Goal: Navigation & Orientation: Find specific page/section

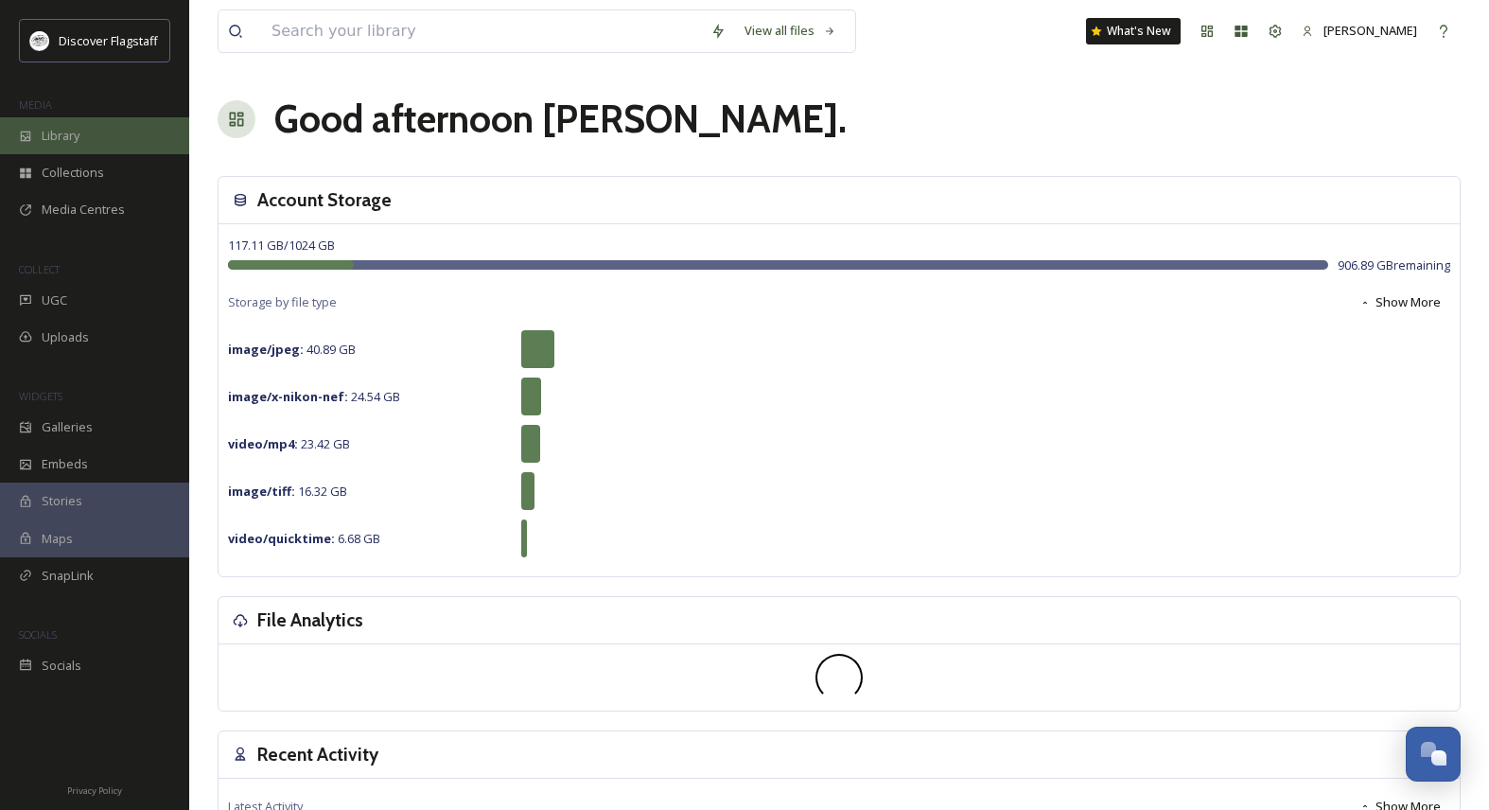
click at [66, 144] on div "Library" at bounding box center [94, 135] width 189 height 37
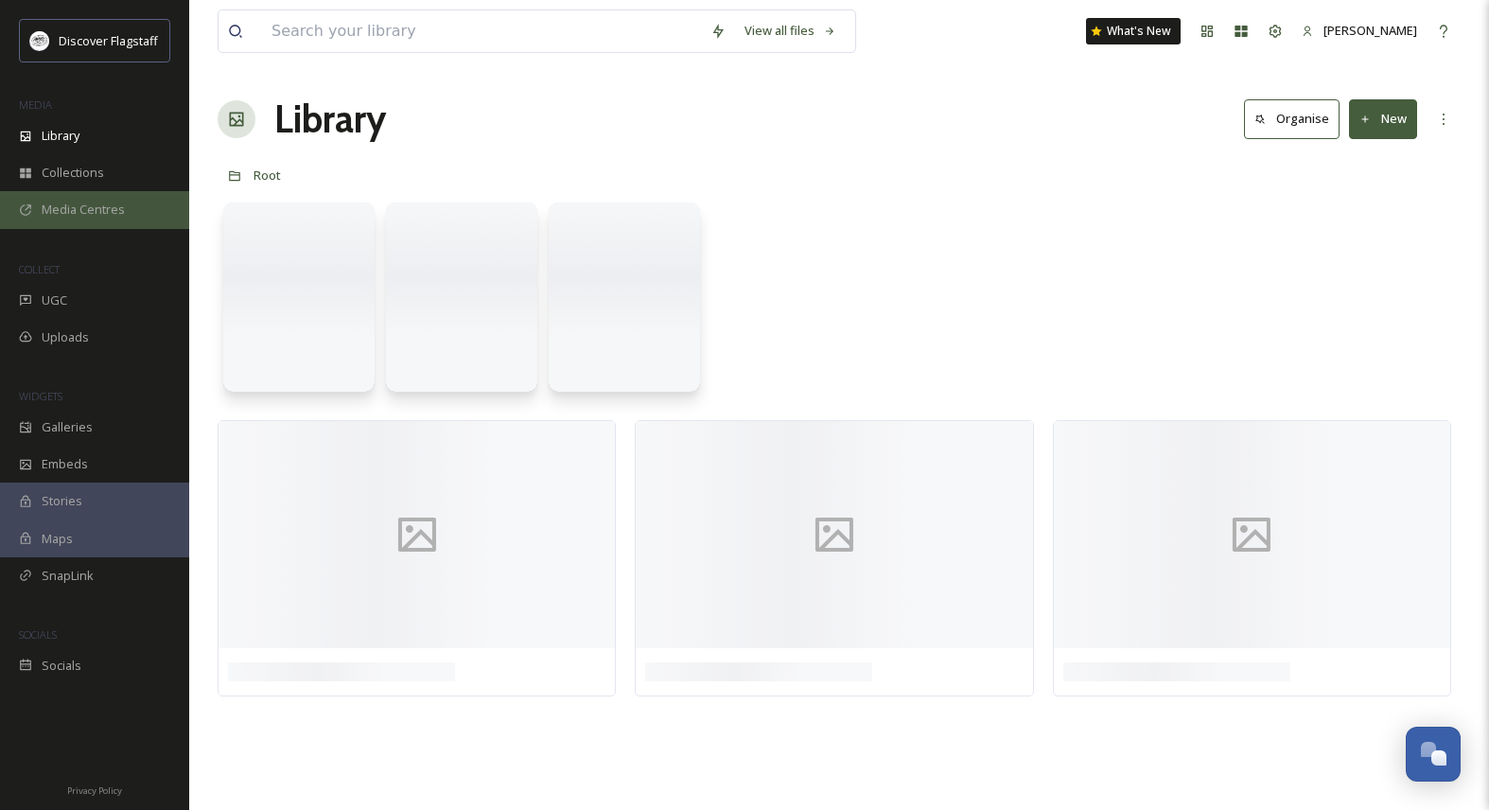
click at [80, 203] on span "Media Centres" at bounding box center [83, 210] width 83 height 18
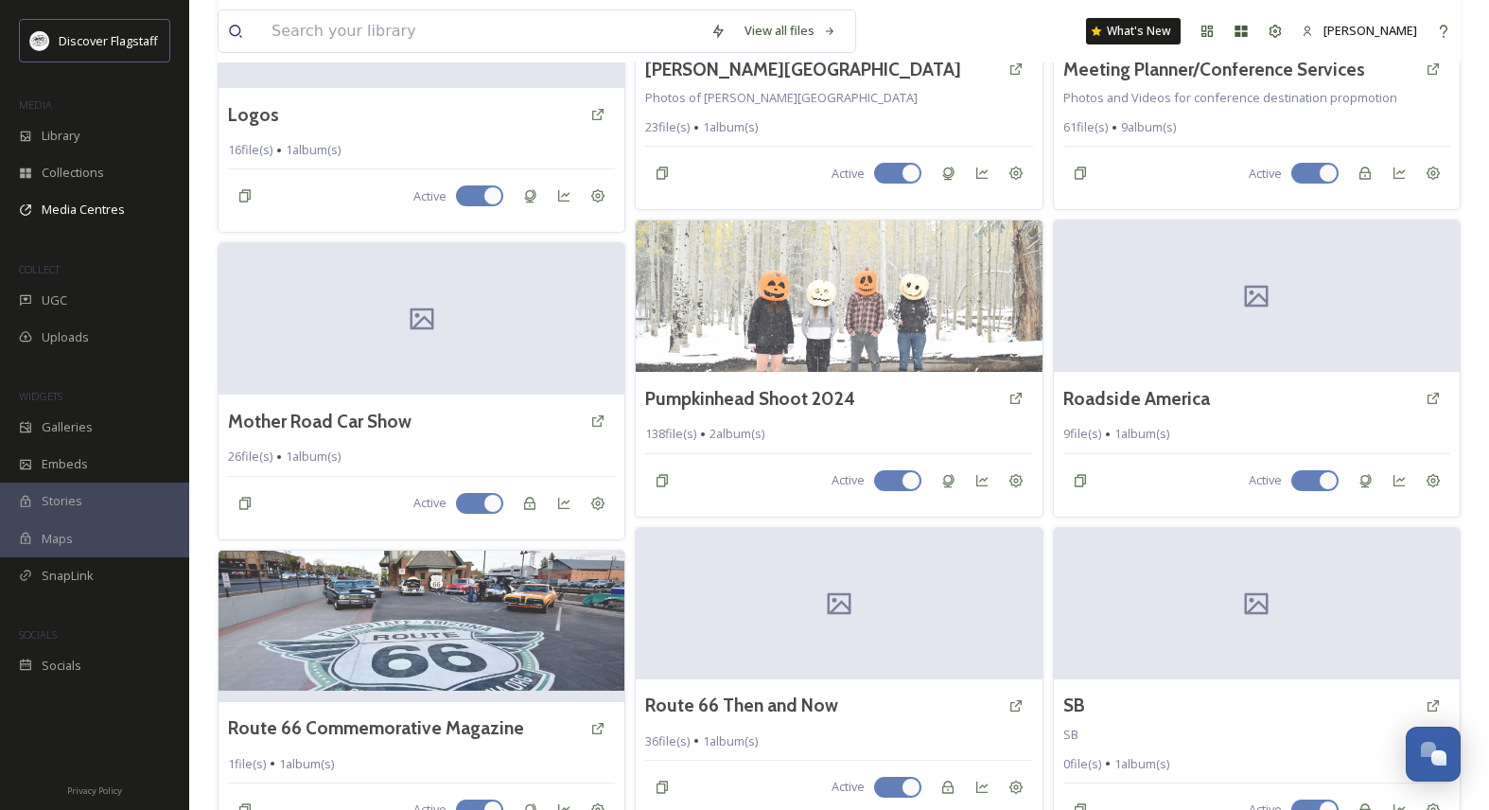
scroll to position [2131, 0]
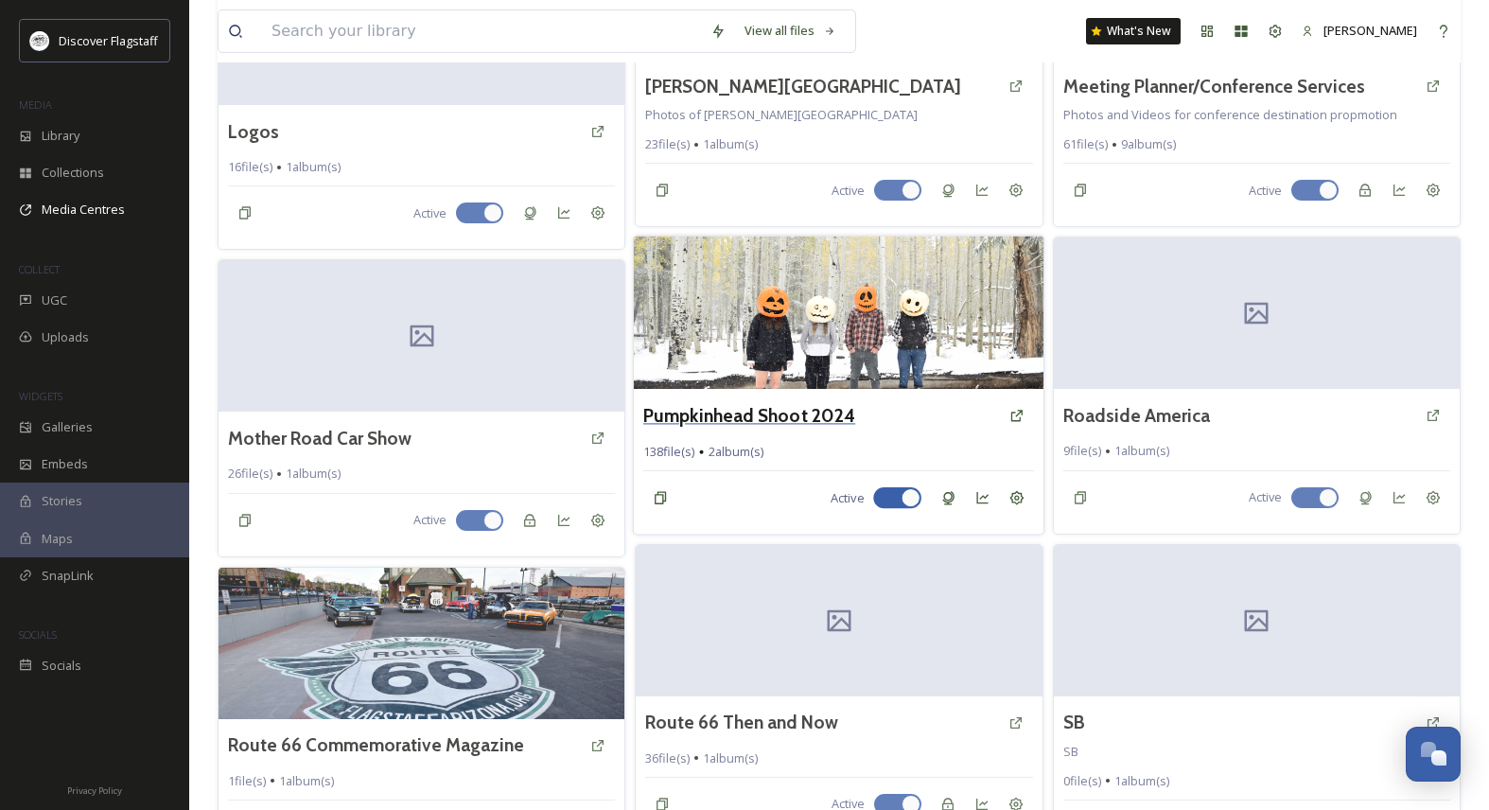
click at [800, 422] on h3 "Pumpkinhead Shoot 2024" at bounding box center [749, 415] width 212 height 27
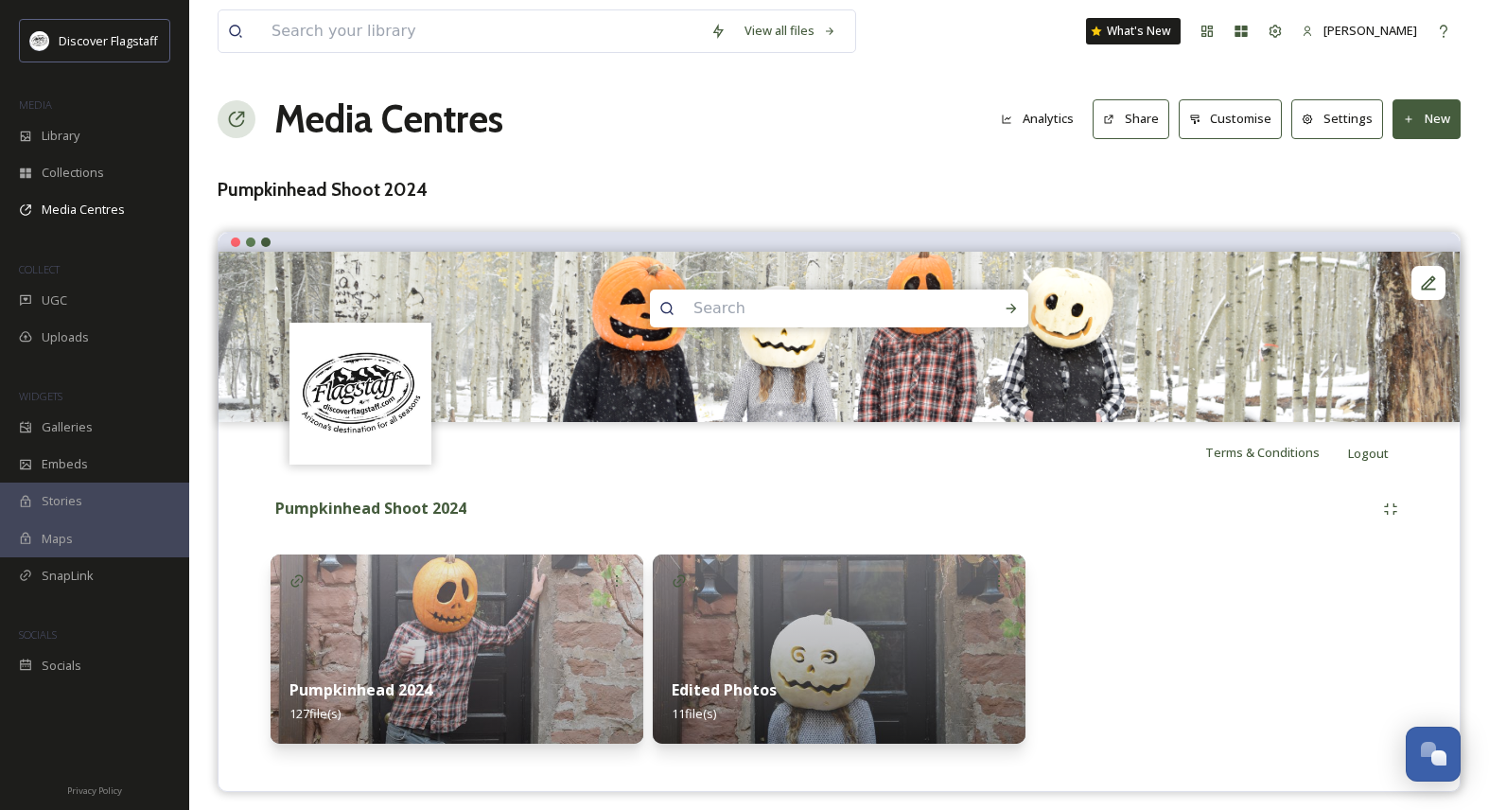
scroll to position [10, 0]
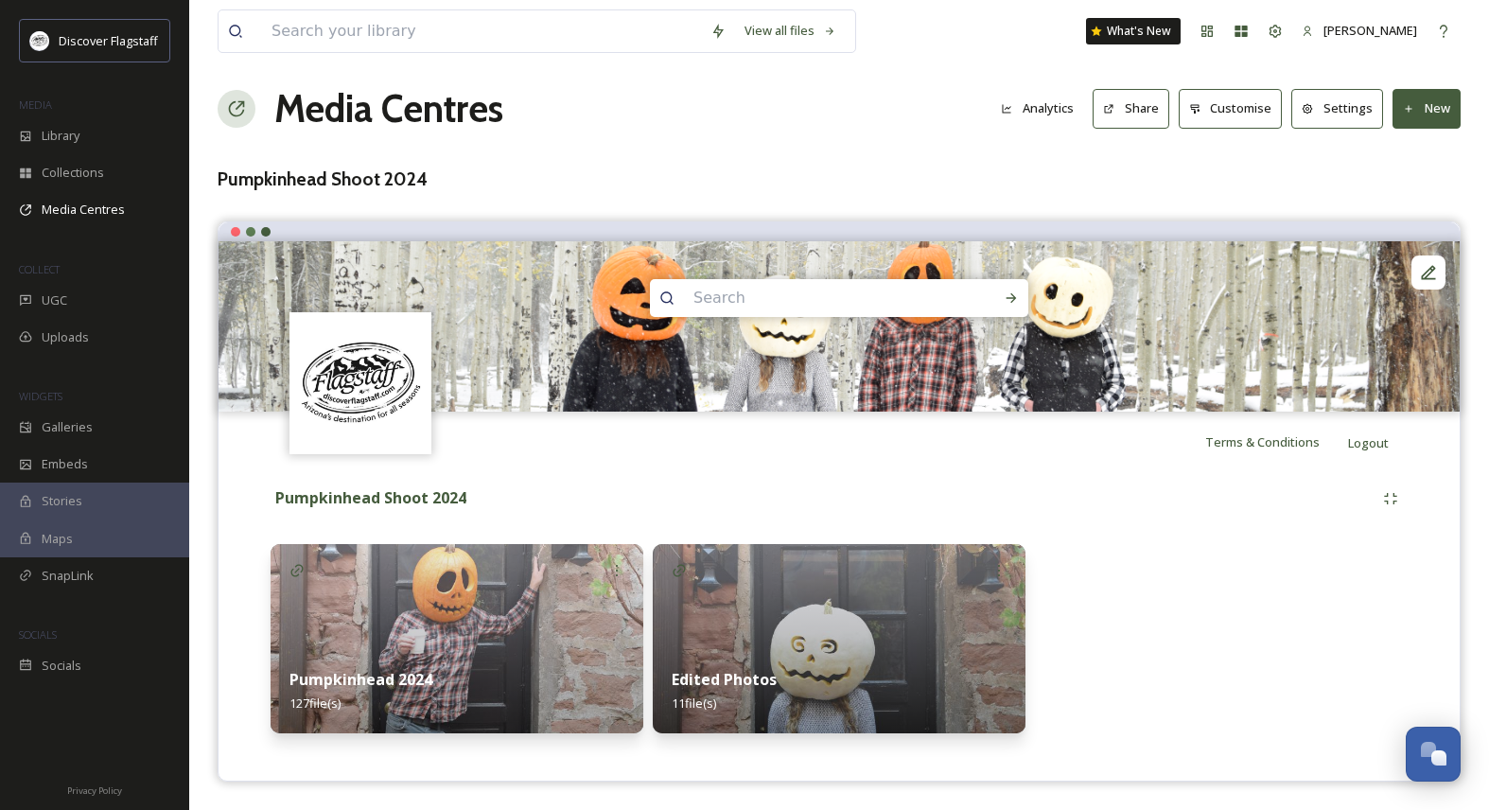
click at [775, 636] on img at bounding box center [839, 638] width 373 height 189
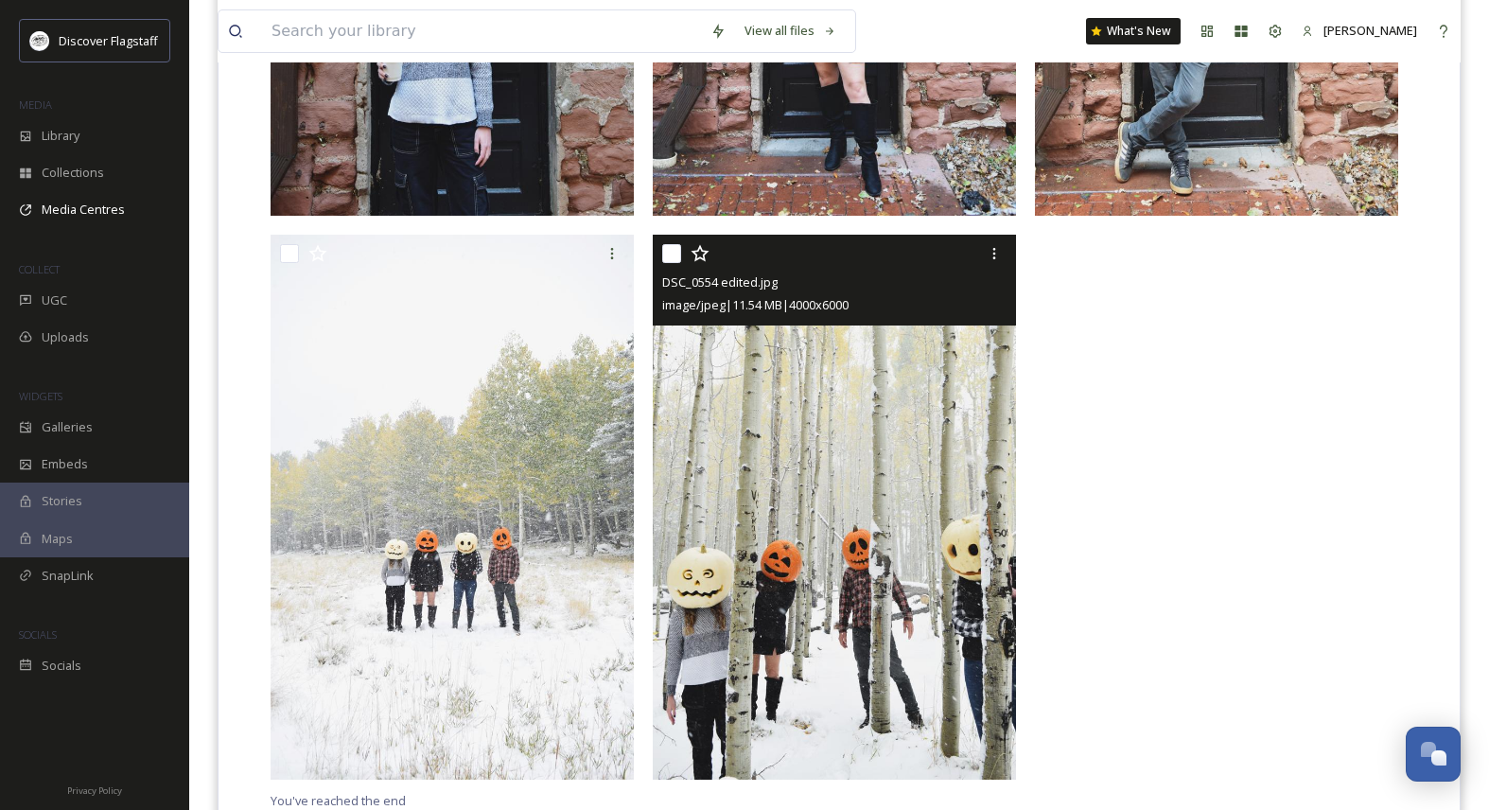
scroll to position [1530, 0]
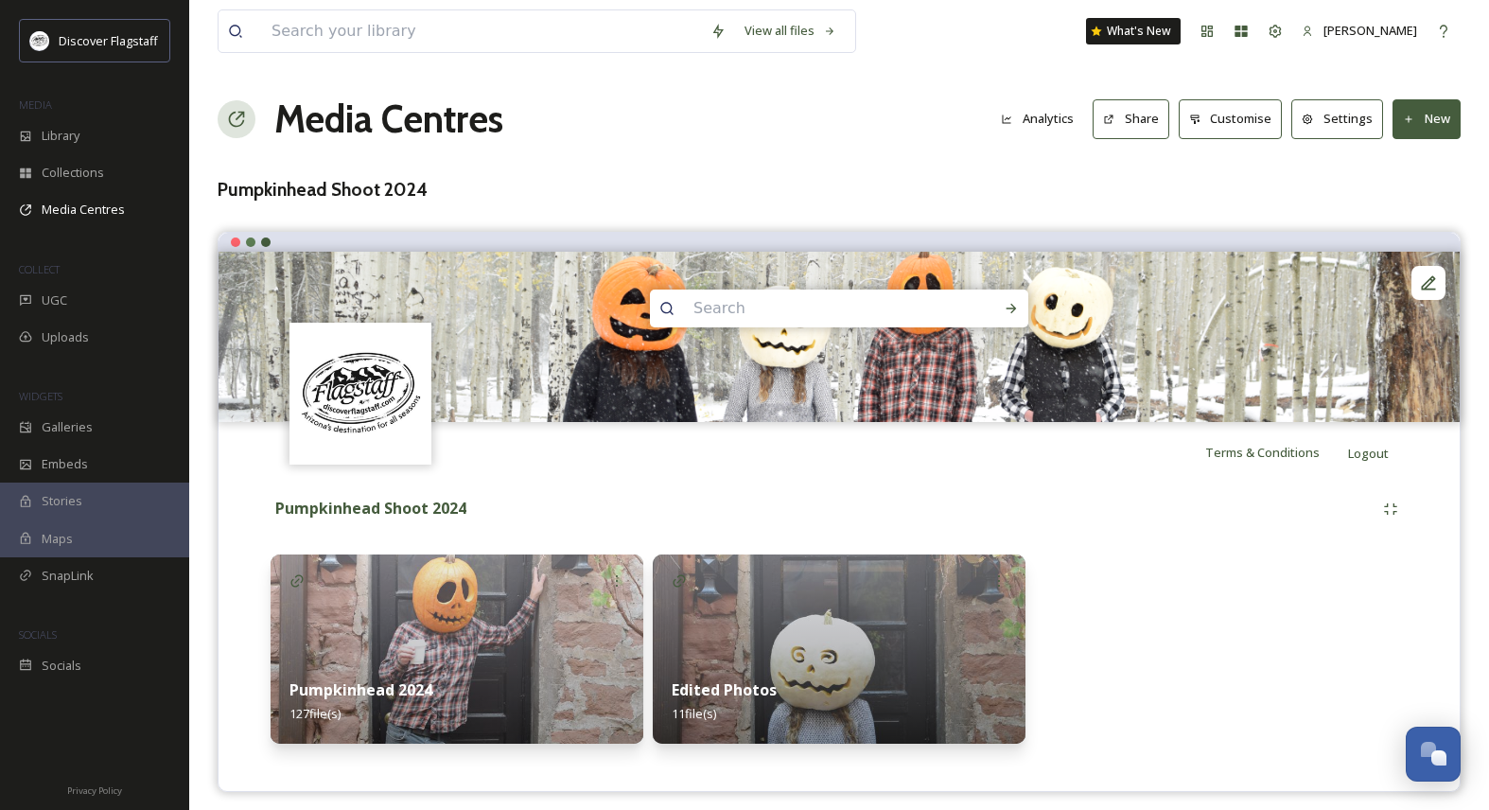
scroll to position [10, 0]
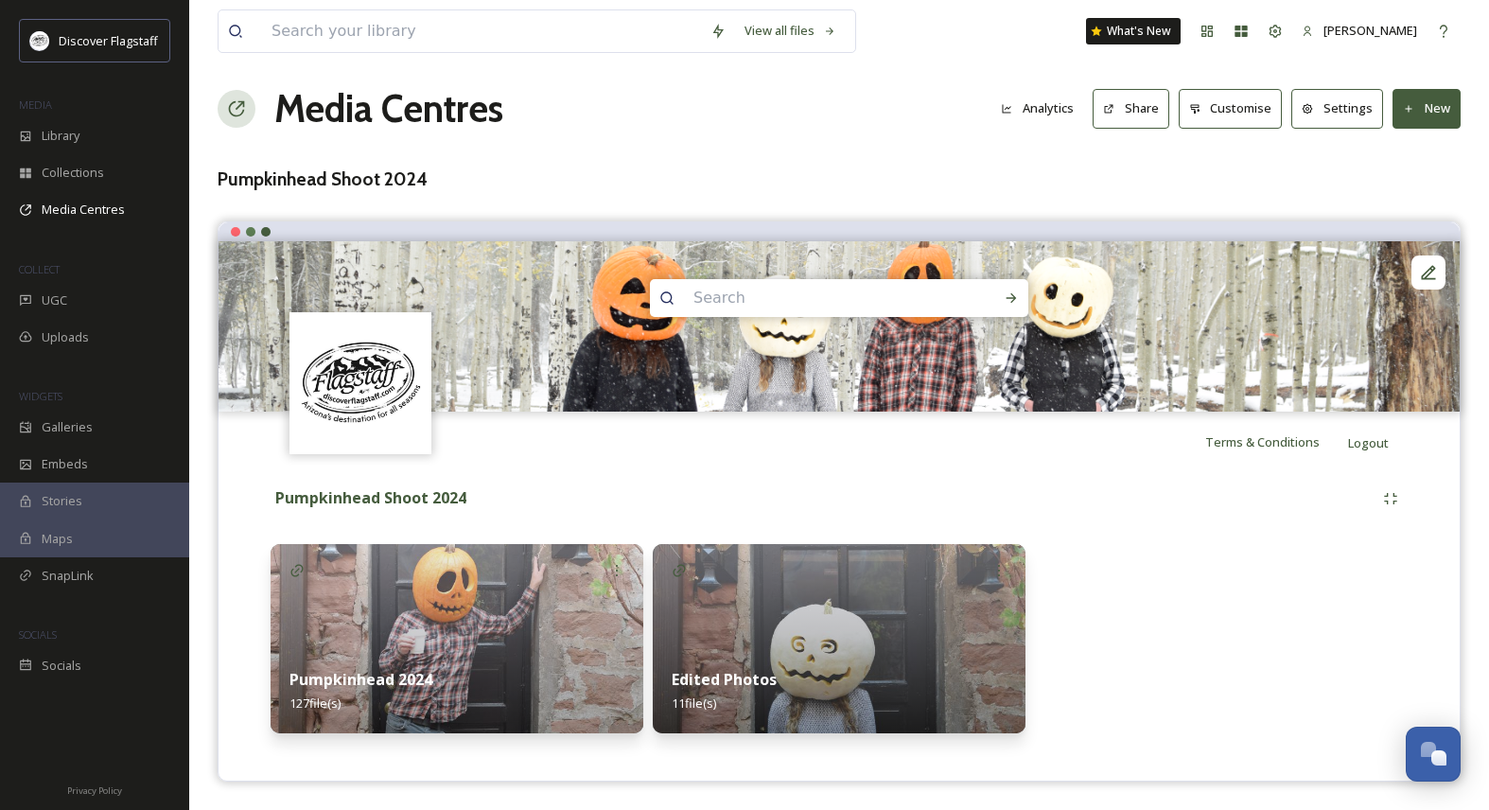
click at [802, 604] on img at bounding box center [839, 638] width 373 height 189
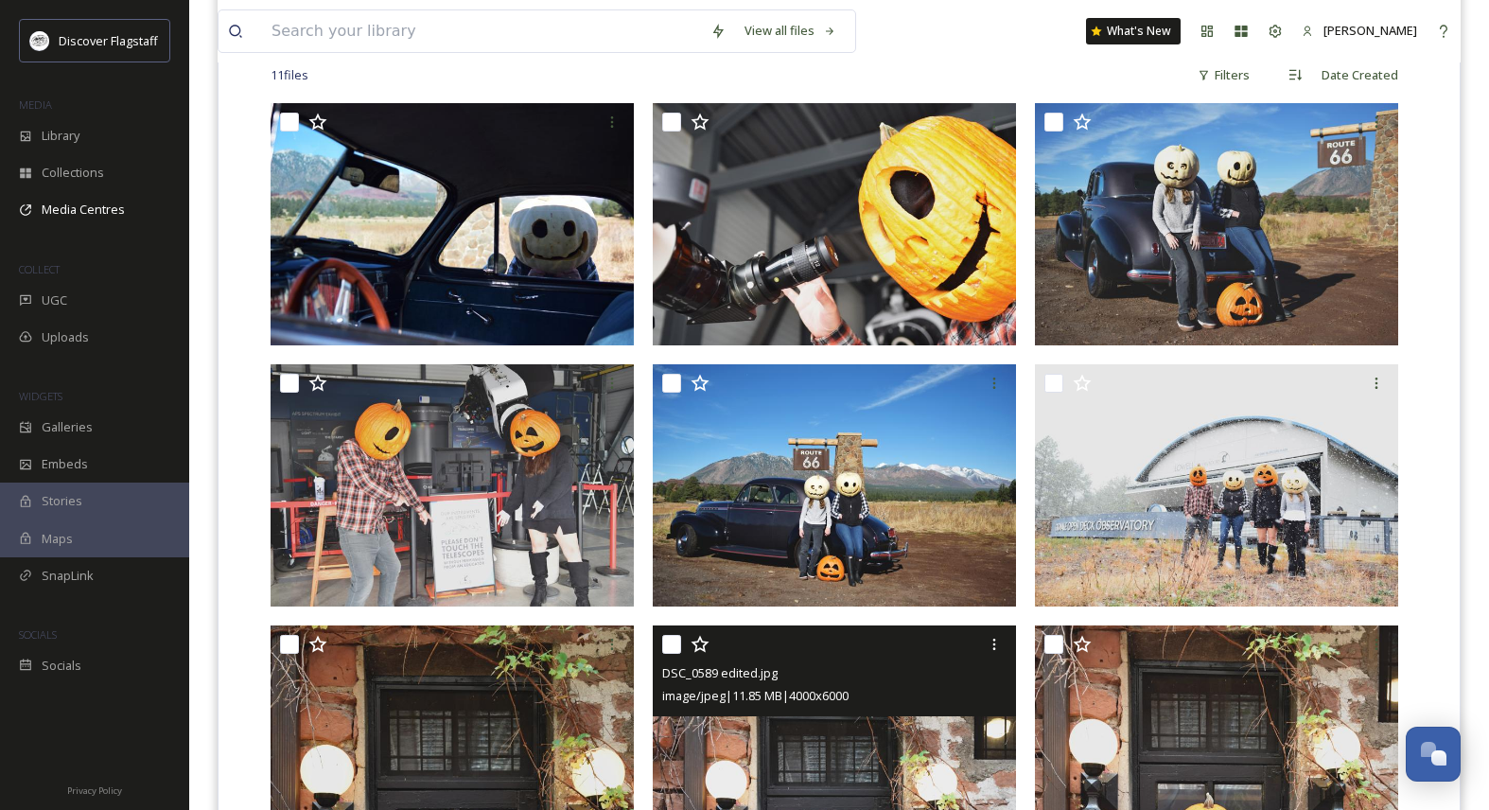
scroll to position [372, 0]
